Goal: Task Accomplishment & Management: Complete application form

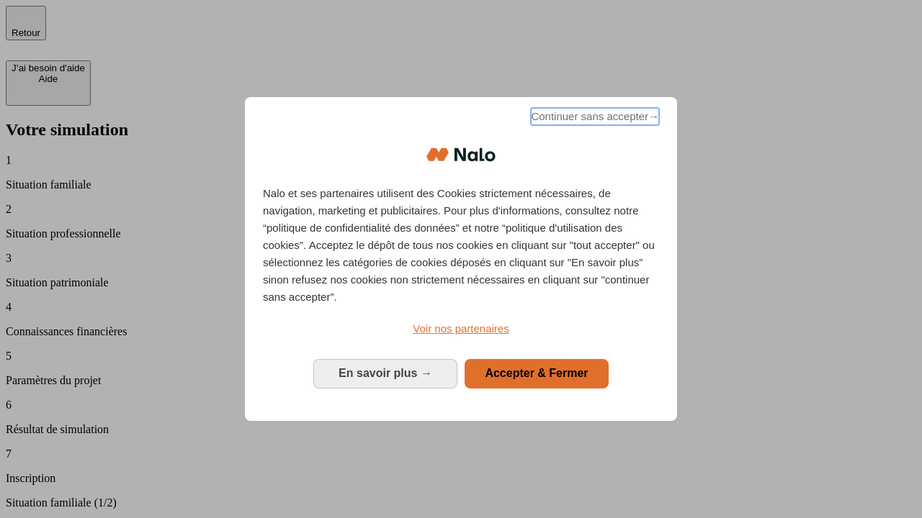
click at [593, 119] on span "Continuer sans accepter →" at bounding box center [595, 116] width 128 height 17
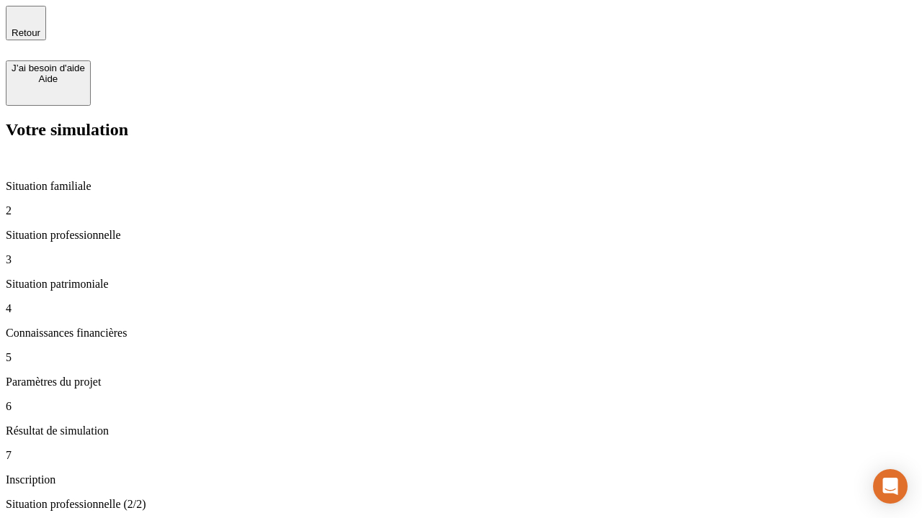
type input "30 000"
type input "40 000"
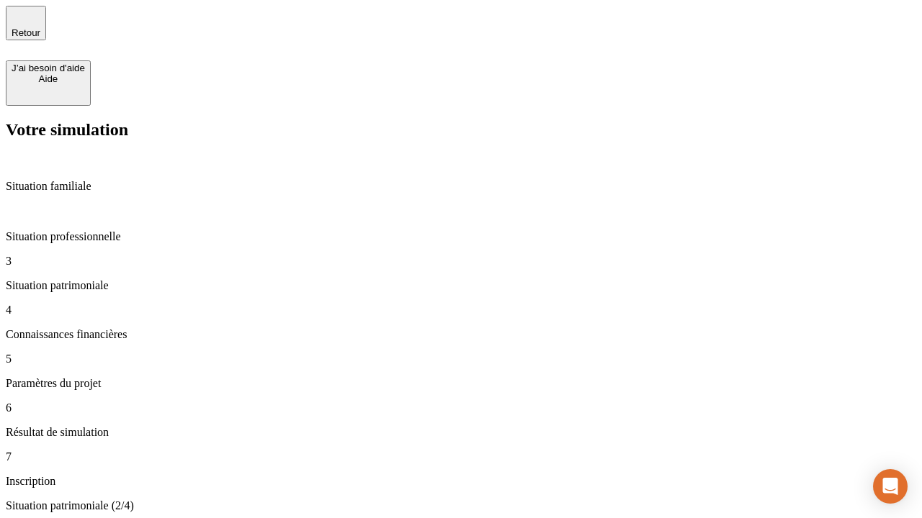
type input "1 100"
type input "20"
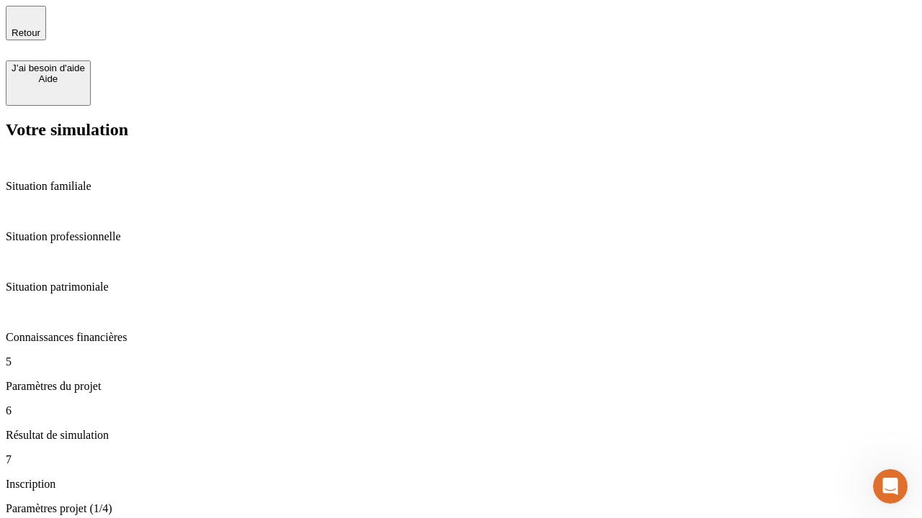
type input "40"
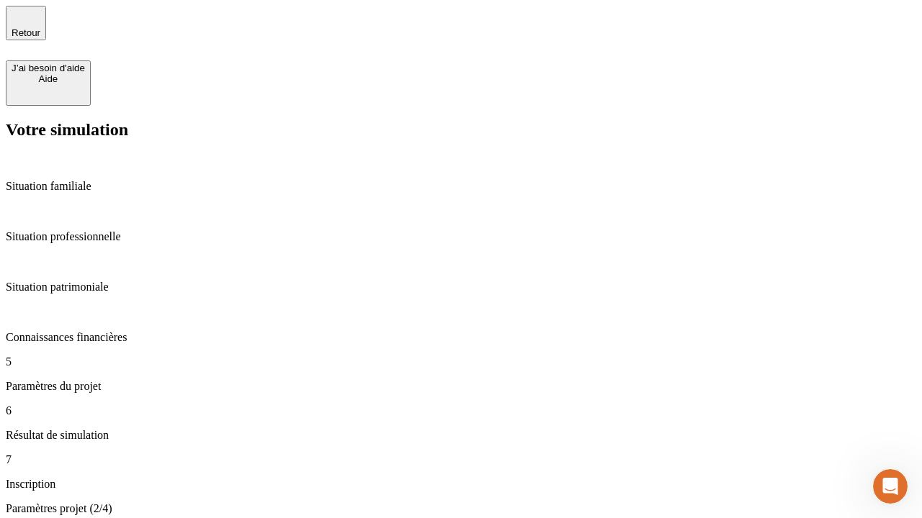
type input "50 000"
type input "640"
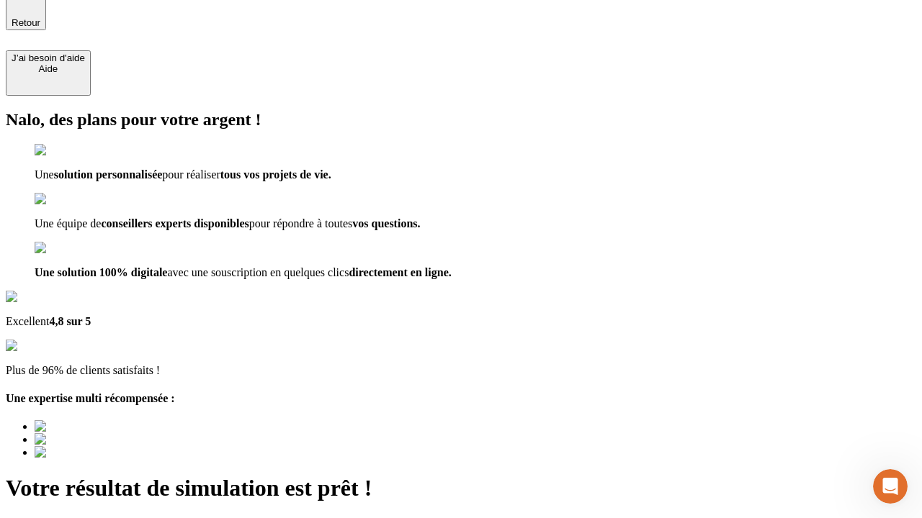
type input "[EMAIL_ADDRESS][DOMAIN_NAME]"
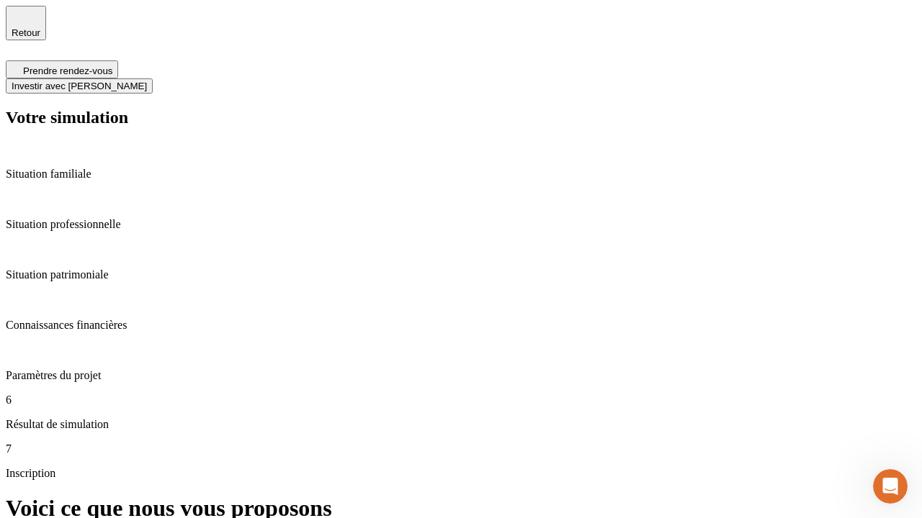
click at [147, 81] on span "Investir avec [PERSON_NAME]" at bounding box center [79, 86] width 135 height 11
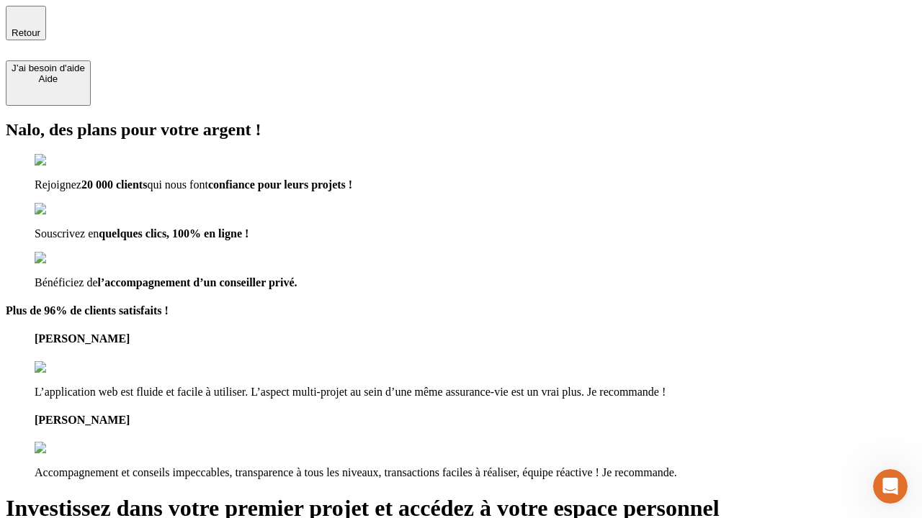
type input "[PERSON_NAME][EMAIL_ADDRESS][DOMAIN_NAME]"
